Goal: Navigation & Orientation: Find specific page/section

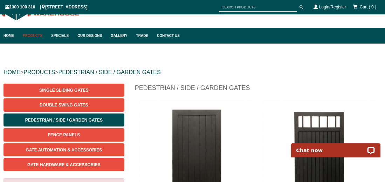
scroll to position [35, 0]
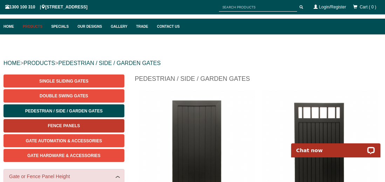
click at [58, 124] on span "Fence Panels" at bounding box center [64, 125] width 32 height 5
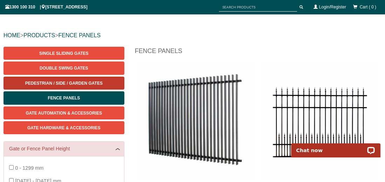
scroll to position [53, 0]
